Goal: Transaction & Acquisition: Purchase product/service

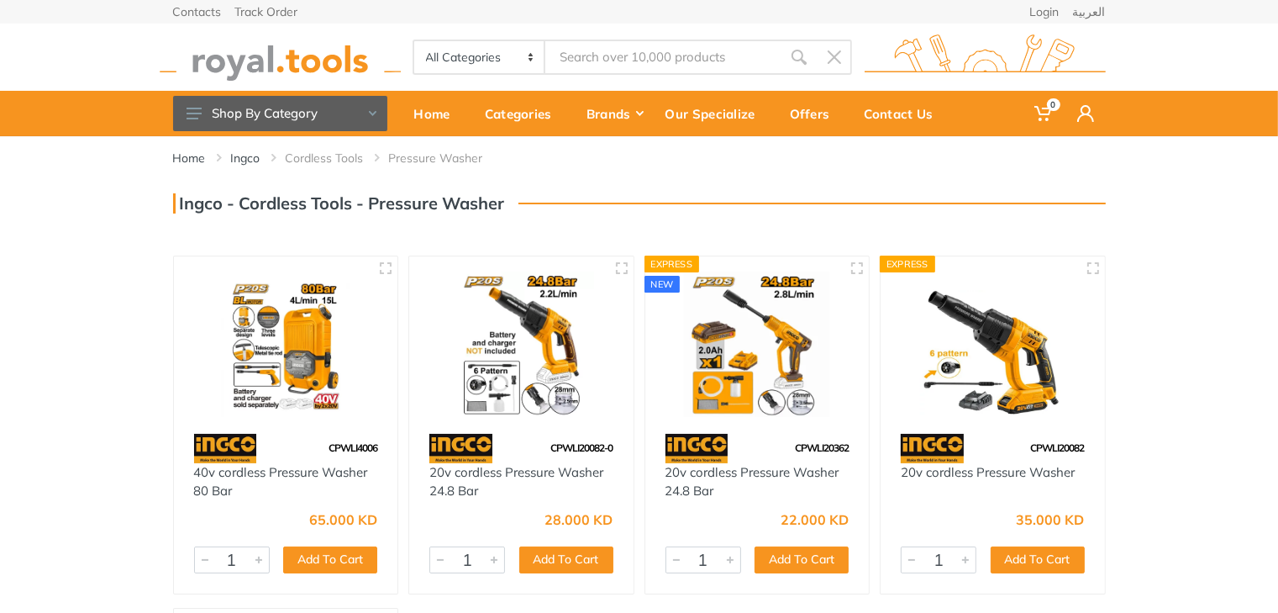
click at [302, 355] on img at bounding box center [286, 343] width 194 height 145
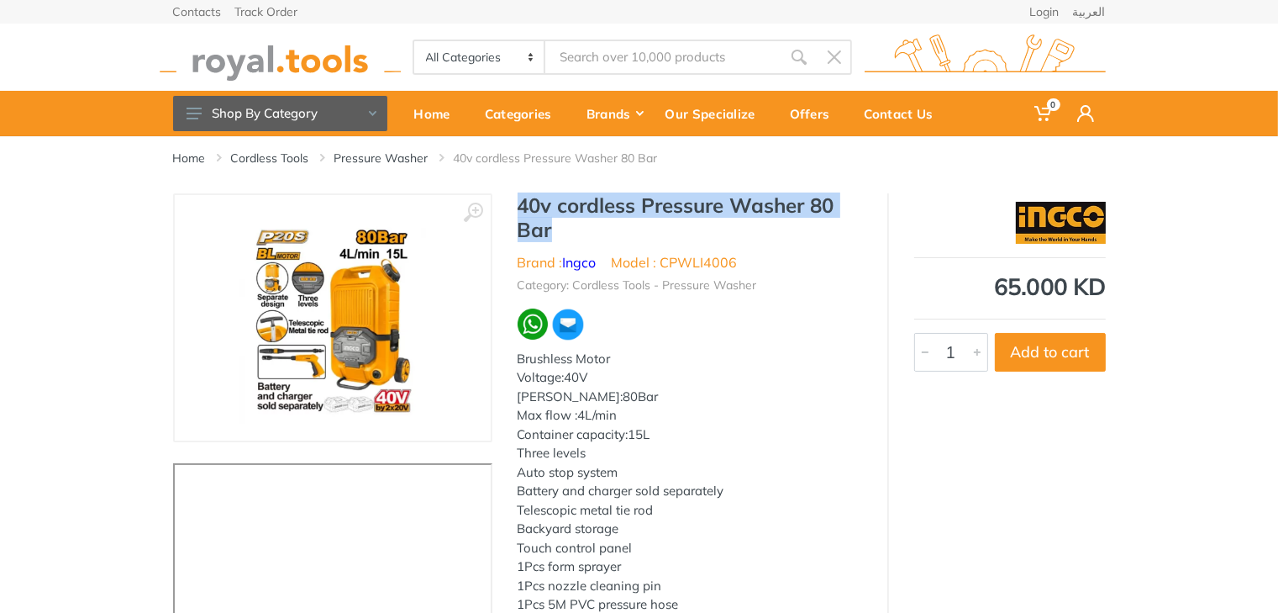
drag, startPoint x: 519, startPoint y: 208, endPoint x: 552, endPoint y: 227, distance: 38.0
click at [552, 227] on h1 "40v cordless Pressure Washer 80 Bar" at bounding box center [690, 217] width 345 height 49
copy h1 "40v cordless Pressure Washer 80 Bar"
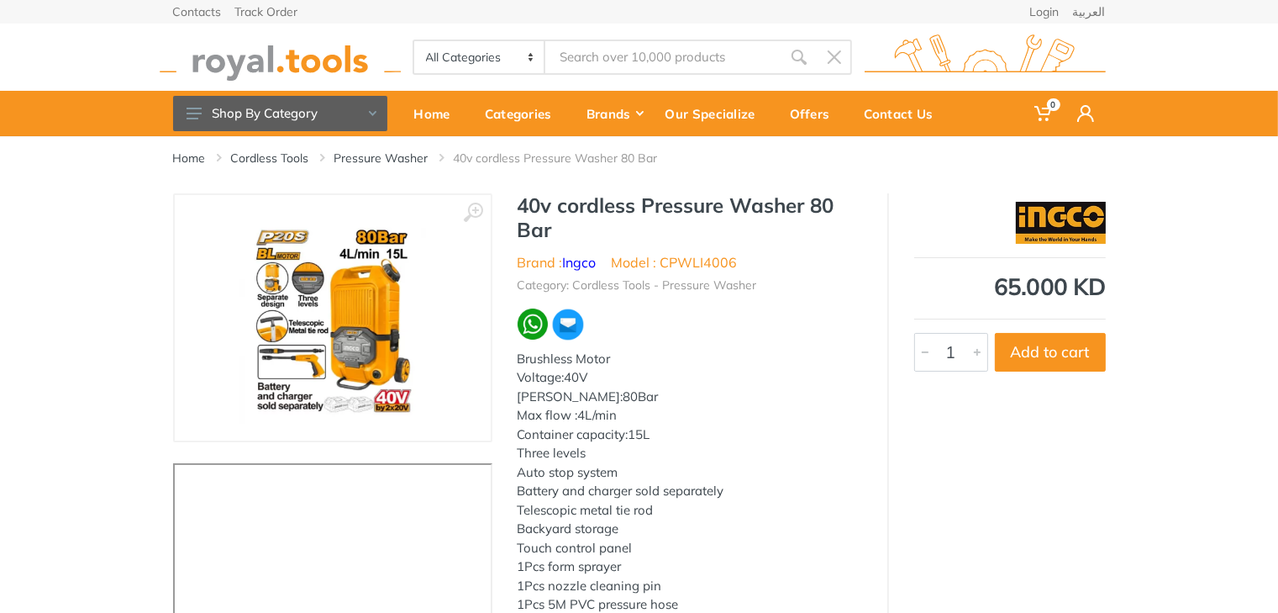
click at [800, 260] on ul "Brand : Ingco Model : CPWLI4006" at bounding box center [690, 262] width 345 height 20
